Goal: Task Accomplishment & Management: Manage account settings

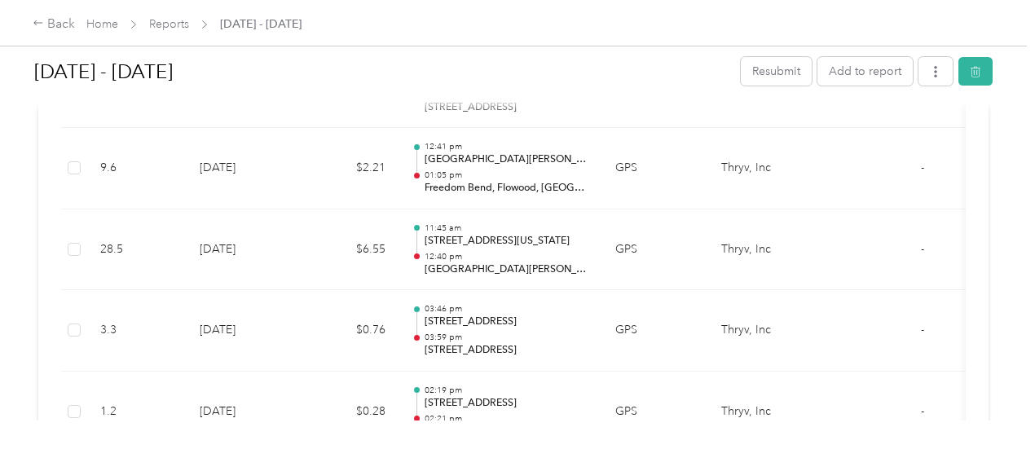
scroll to position [1663, 0]
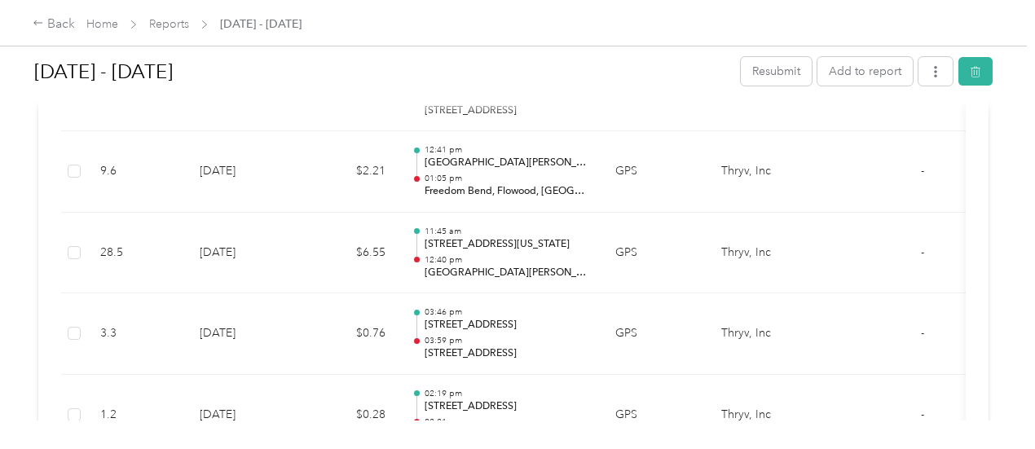
drag, startPoint x: 1034, startPoint y: 362, endPoint x: 1028, endPoint y: 330, distance: 32.3
click at [1027, 330] on body "Back Home Reports [DATE] - [DATE] [DATE] - [DATE] Resubmit Add to report Reject…" at bounding box center [513, 224] width 1027 height 449
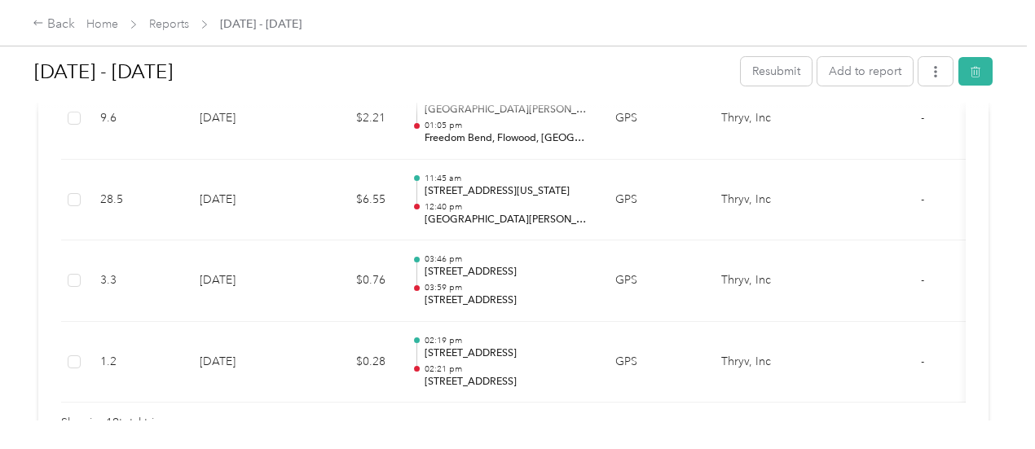
click at [62, 35] on div "Back Home Reports [DATE] - [DATE]" at bounding box center [517, 23] width 1035 height 46
click at [156, 20] on link "Reports" at bounding box center [169, 24] width 40 height 14
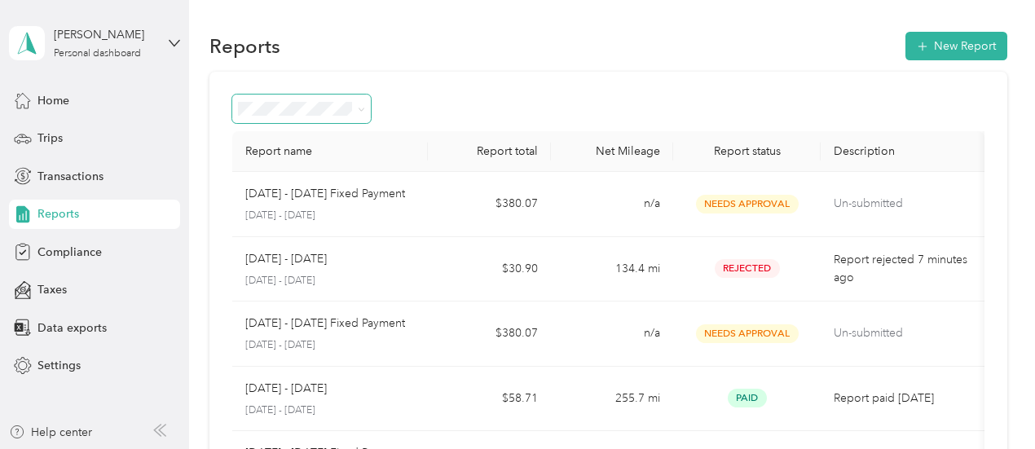
click at [368, 107] on span at bounding box center [301, 109] width 139 height 29
click at [357, 112] on span at bounding box center [358, 108] width 13 height 17
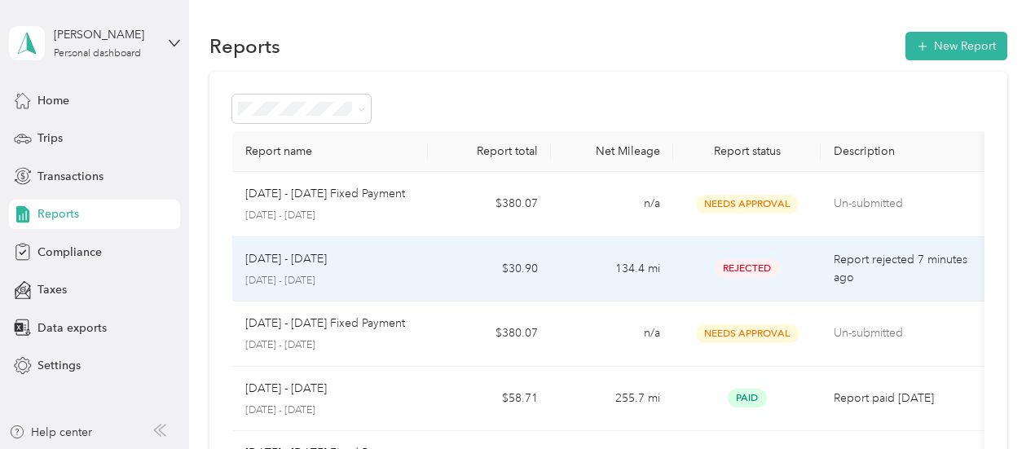
click at [381, 251] on div "[DATE] - [DATE]" at bounding box center [330, 259] width 170 height 18
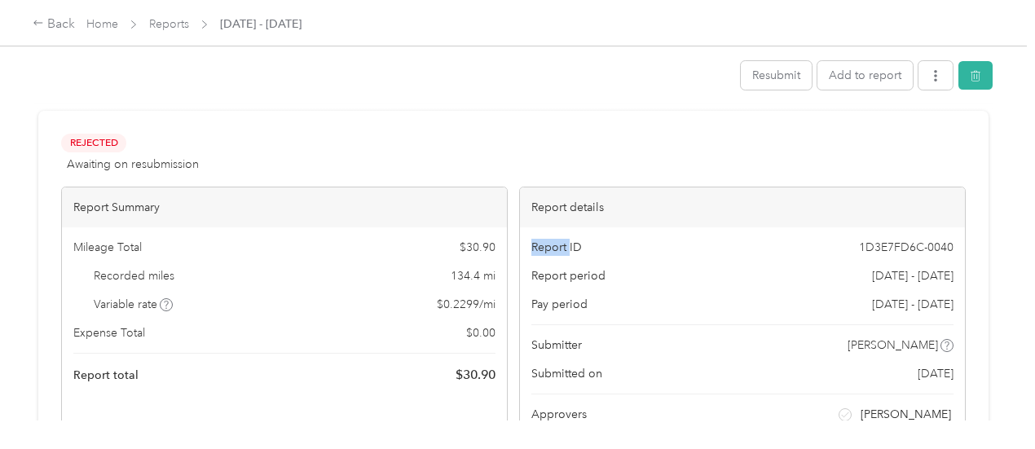
click at [531, 251] on span "Report ID" at bounding box center [556, 247] width 51 height 17
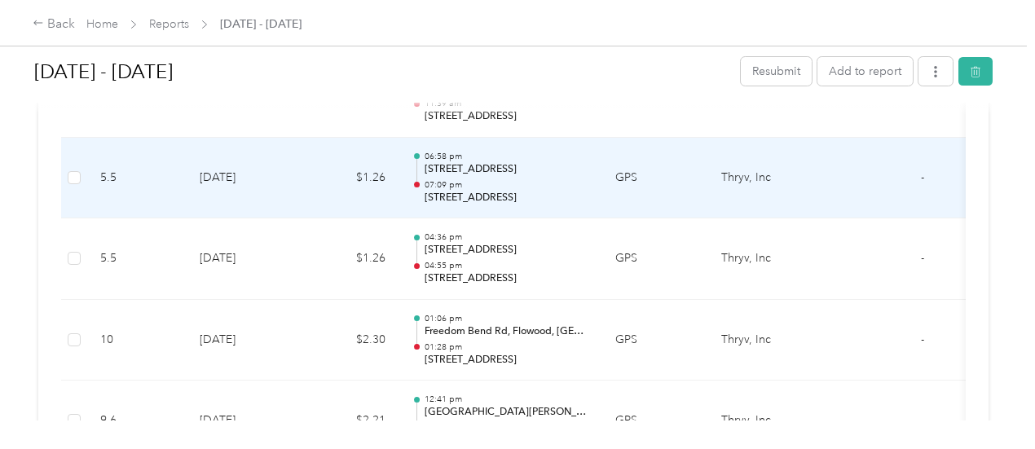
scroll to position [1462, 0]
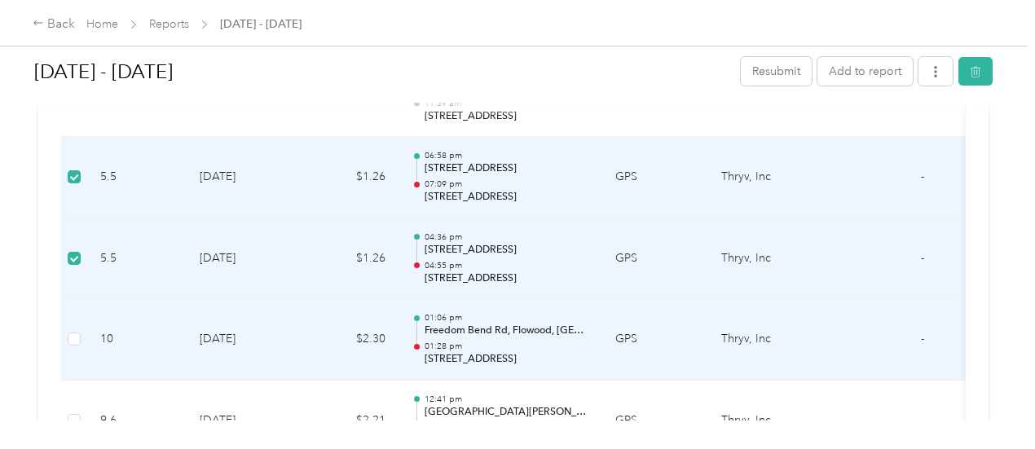
click at [81, 328] on td at bounding box center [74, 339] width 26 height 81
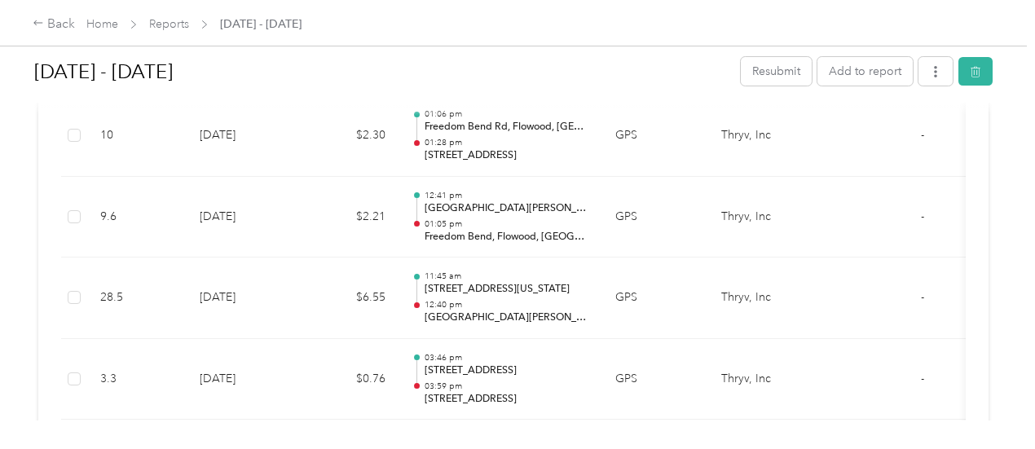
scroll to position [1662, 0]
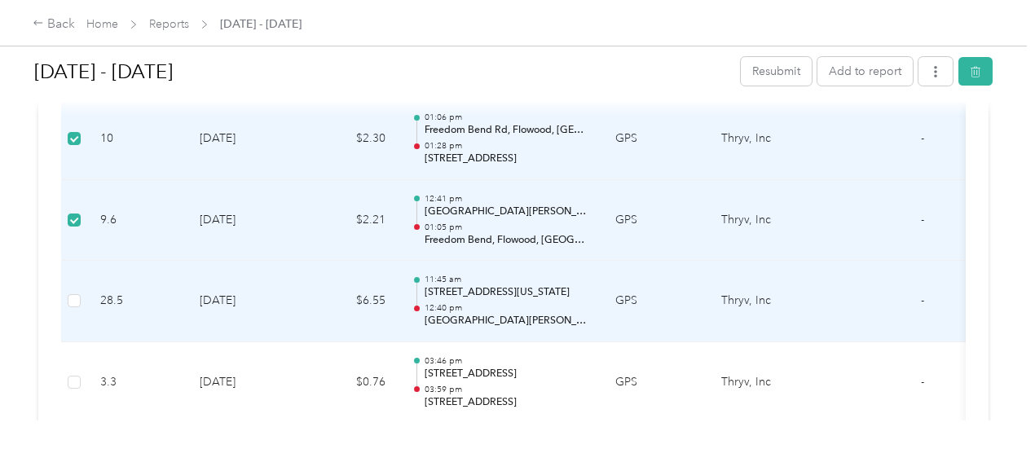
click at [81, 297] on td at bounding box center [74, 301] width 26 height 81
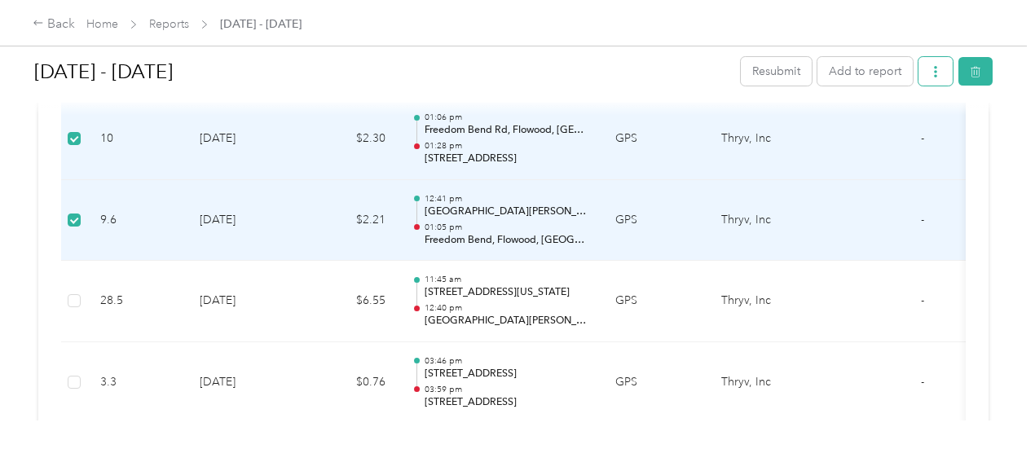
click at [928, 81] on button "button" at bounding box center [935, 71] width 34 height 29
click at [890, 77] on button "Add to report" at bounding box center [864, 71] width 95 height 29
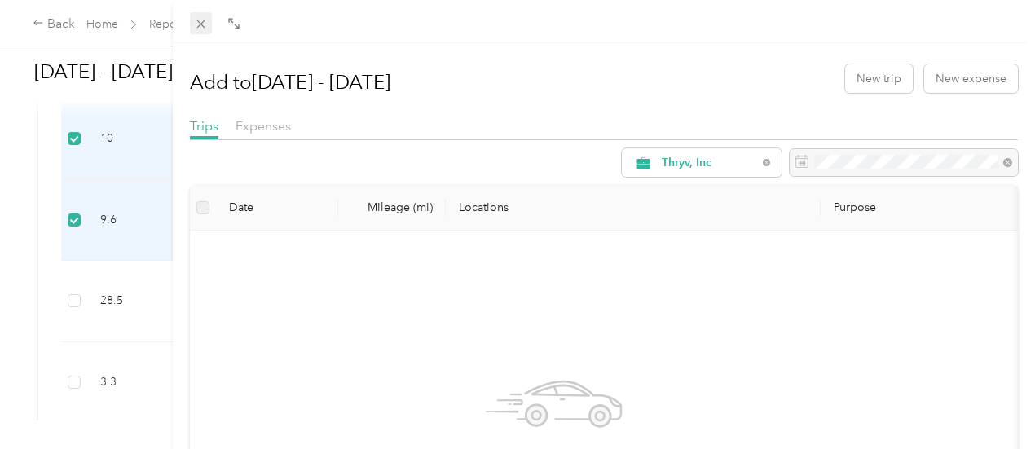
click at [208, 20] on icon at bounding box center [201, 24] width 14 height 14
